Goal: Task Accomplishment & Management: Use online tool/utility

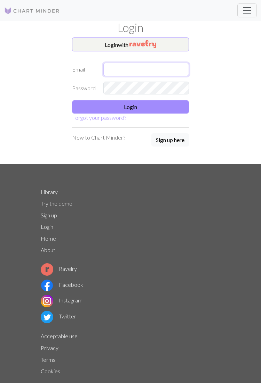
type input "[EMAIL_ADDRESS][DOMAIN_NAME]"
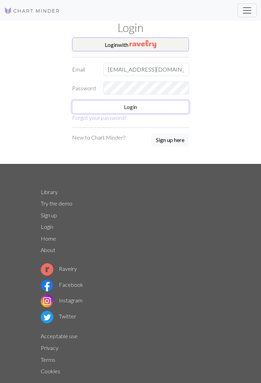
click at [161, 106] on button "Login" at bounding box center [130, 106] width 117 height 13
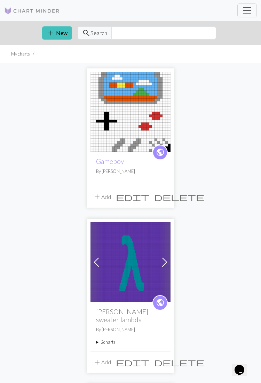
click at [105, 160] on link "Gameboy" at bounding box center [110, 161] width 28 height 8
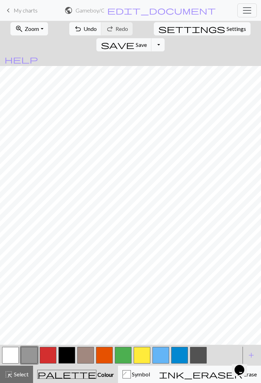
click at [12, 354] on button "button" at bounding box center [10, 355] width 17 height 17
click at [118, 379] on button "h Symbol" at bounding box center [136, 374] width 37 height 17
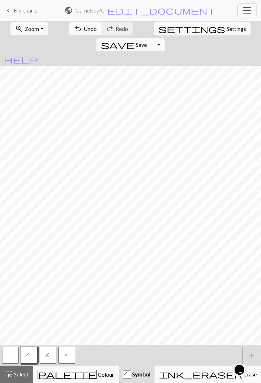
click at [67, 353] on span "x" at bounding box center [66, 356] width 5 height 7
click at [10, 357] on button "button" at bounding box center [10, 355] width 17 height 17
click at [8, 354] on button "button" at bounding box center [10, 355] width 17 height 17
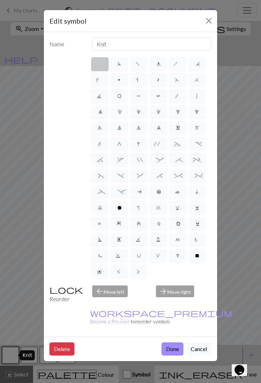
click at [167, 343] on button "Done" at bounding box center [172, 349] width 22 height 13
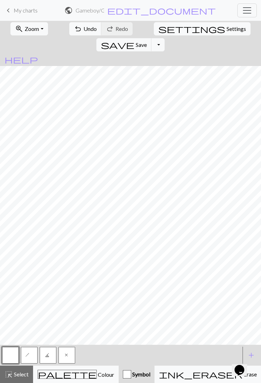
click at [252, 352] on span "add" at bounding box center [251, 356] width 8 height 10
click at [80, 353] on button "button" at bounding box center [85, 355] width 17 height 17
click at [85, 355] on button "button" at bounding box center [85, 355] width 17 height 17
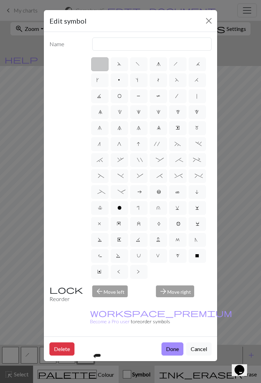
click at [137, 65] on span "f" at bounding box center [139, 65] width 6 height 7
click at [137, 64] on input "f" at bounding box center [138, 62] width 5 height 5
radio input "true"
type input "left leaning decrease"
click at [172, 343] on button "Done" at bounding box center [172, 349] width 22 height 13
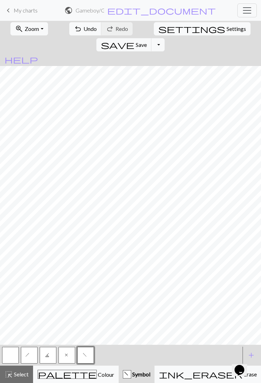
click at [11, 356] on button "button" at bounding box center [10, 355] width 17 height 17
click at [91, 352] on button "f" at bounding box center [85, 355] width 17 height 17
click at [55, 372] on span "palette" at bounding box center [67, 375] width 58 height 10
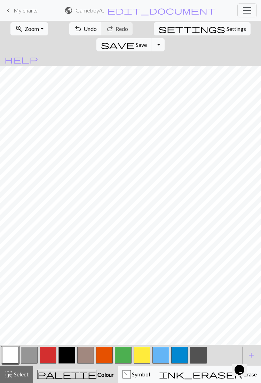
click at [70, 356] on button "button" at bounding box center [66, 355] width 17 height 17
click at [9, 358] on button "button" at bounding box center [10, 355] width 17 height 17
click at [131, 377] on span "Symbol" at bounding box center [140, 374] width 19 height 7
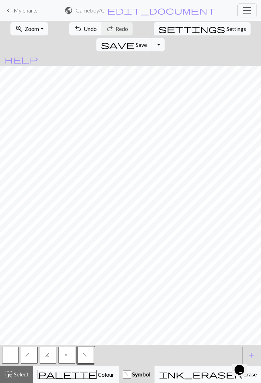
click at [68, 356] on span "x" at bounding box center [66, 356] width 5 height 7
click at [55, 377] on span "palette" at bounding box center [67, 375] width 58 height 10
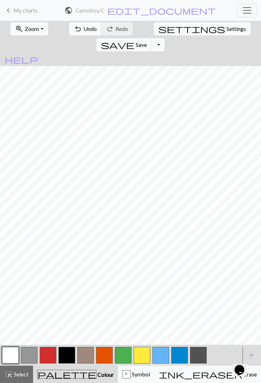
click at [123, 378] on div "x" at bounding box center [127, 375] width 8 height 8
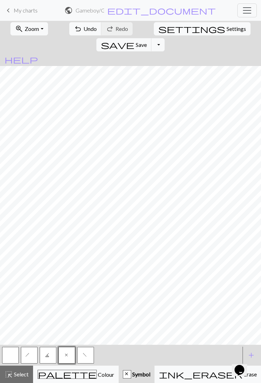
click at [9, 362] on button "button" at bounding box center [10, 355] width 17 height 17
click at [65, 358] on span "x" at bounding box center [66, 356] width 5 height 7
click at [13, 354] on button "button" at bounding box center [10, 355] width 17 height 17
click at [61, 357] on button "x" at bounding box center [66, 355] width 17 height 17
click at [13, 356] on button "button" at bounding box center [10, 355] width 17 height 17
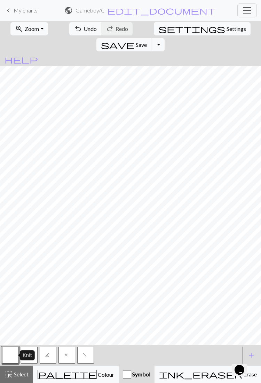
click at [69, 353] on button "x" at bounding box center [66, 355] width 17 height 17
click at [11, 356] on button "button" at bounding box center [10, 355] width 17 height 17
click at [97, 378] on span "Colour" at bounding box center [105, 375] width 17 height 7
